Goal: Task Accomplishment & Management: Manage account settings

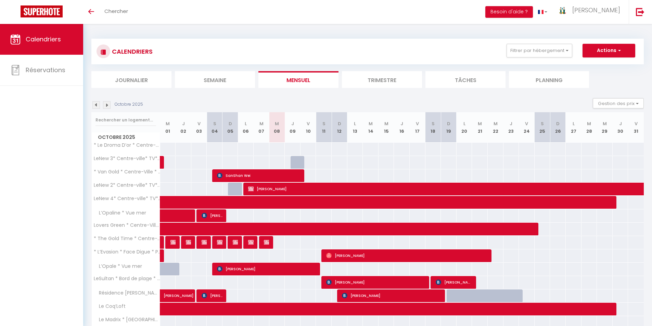
click at [217, 79] on li "Semaine" at bounding box center [215, 79] width 80 height 17
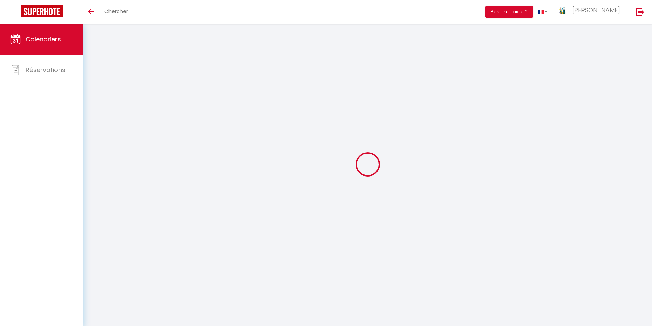
select select
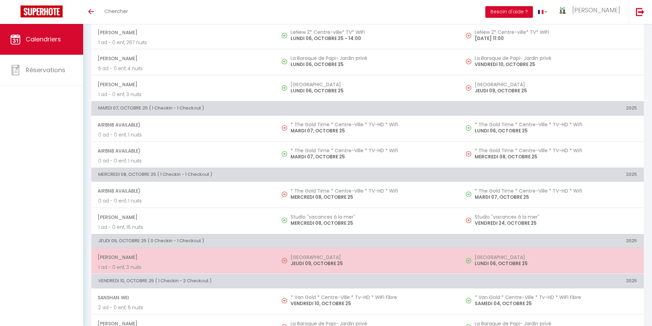
scroll to position [171, 0]
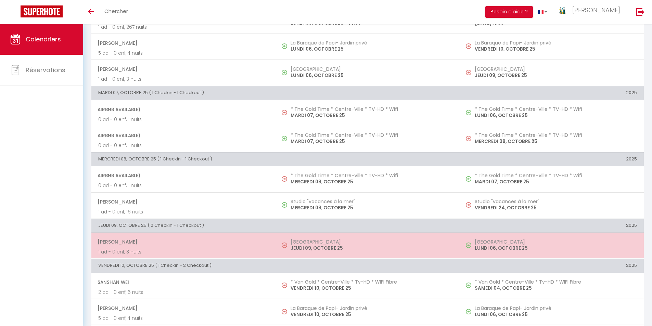
click at [304, 242] on h5 "[GEOGRAPHIC_DATA]" at bounding box center [372, 241] width 162 height 5
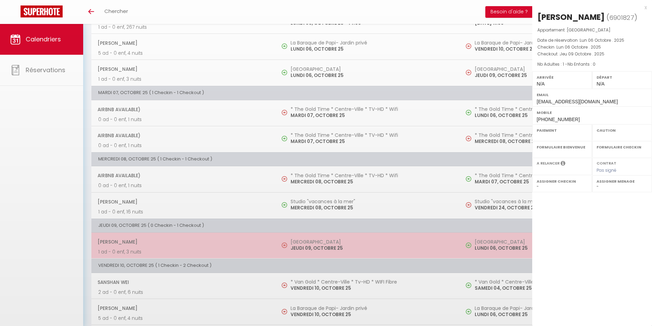
select select "OK"
select select "0"
select select "1"
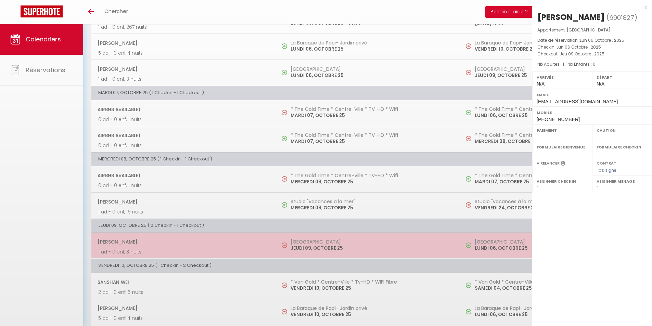
select select
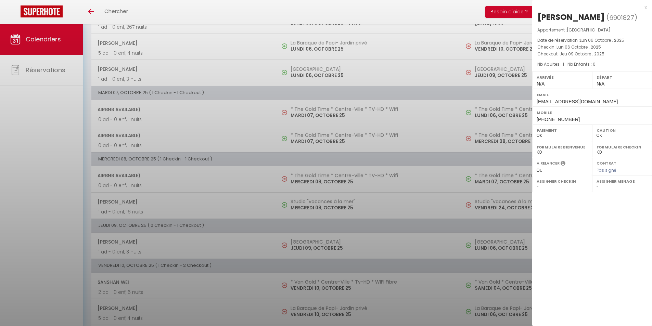
select select "17043"
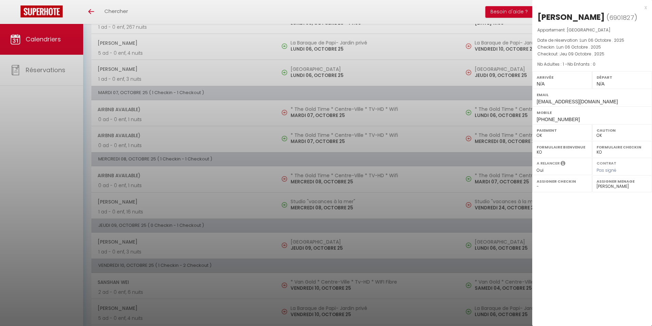
drag, startPoint x: 646, startPoint y: 9, endPoint x: 531, endPoint y: 9, distance: 114.7
click at [646, 9] on div "x" at bounding box center [589, 7] width 115 height 8
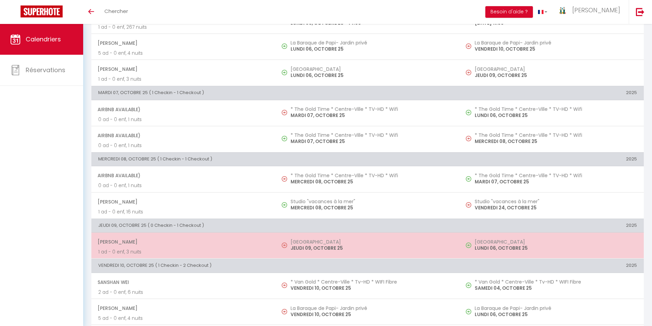
click at [138, 249] on p "1 ad - 0 enf, 3 nuits" at bounding box center [183, 252] width 170 height 7
